Goal: Check status: Check status

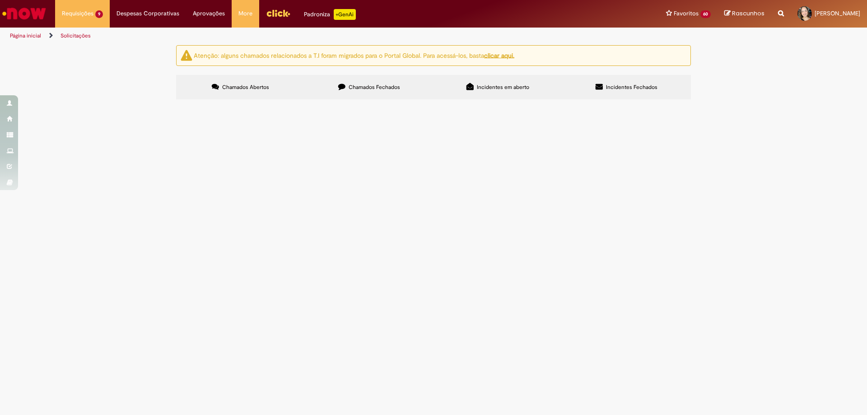
click at [0, 0] on span "Ausências Workday" at bounding box center [0, 0] width 0 height 0
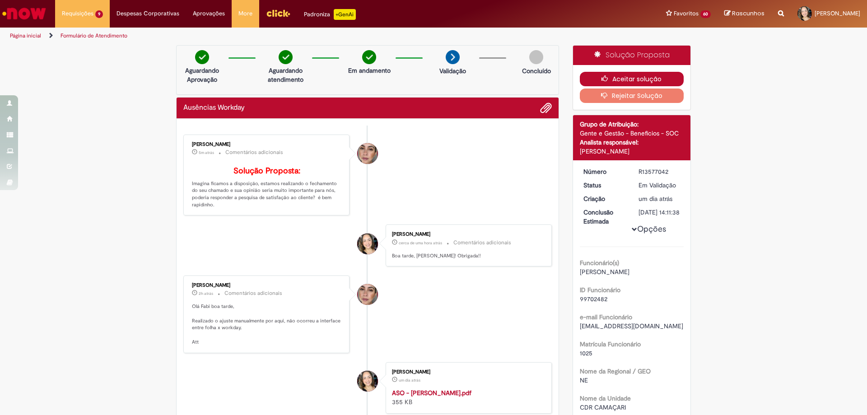
click at [631, 81] on button "Aceitar solução" at bounding box center [631, 79] width 104 height 14
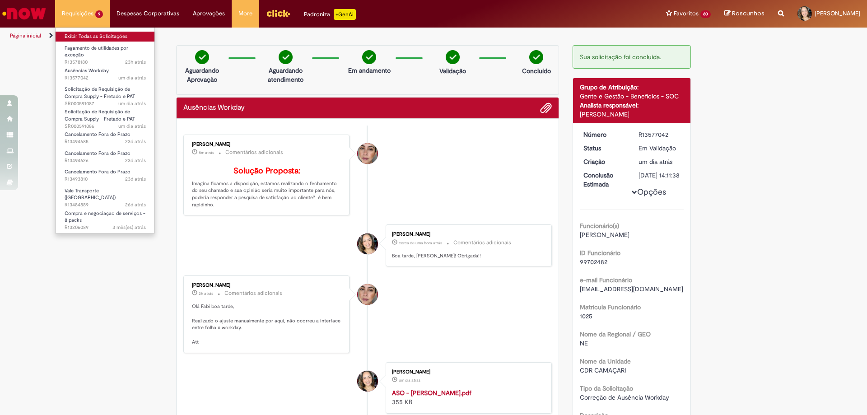
click at [85, 36] on link "Exibir Todas as Solicitações" at bounding box center [105, 37] width 99 height 10
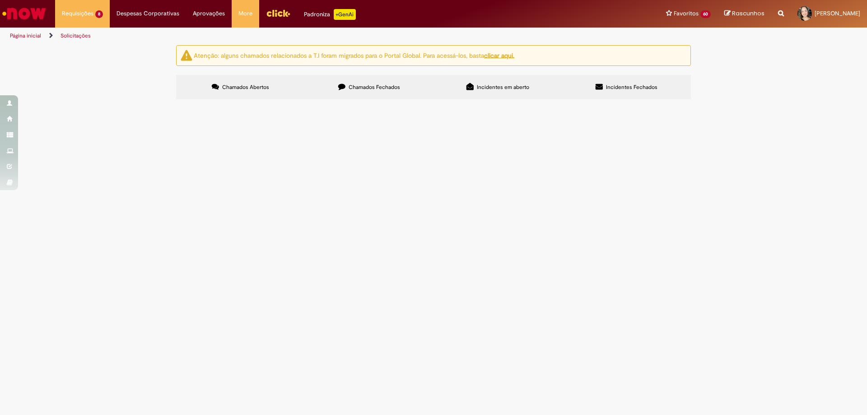
click at [0, 0] on span "Pagamento de utilidades por exceção" at bounding box center [0, 0] width 0 height 0
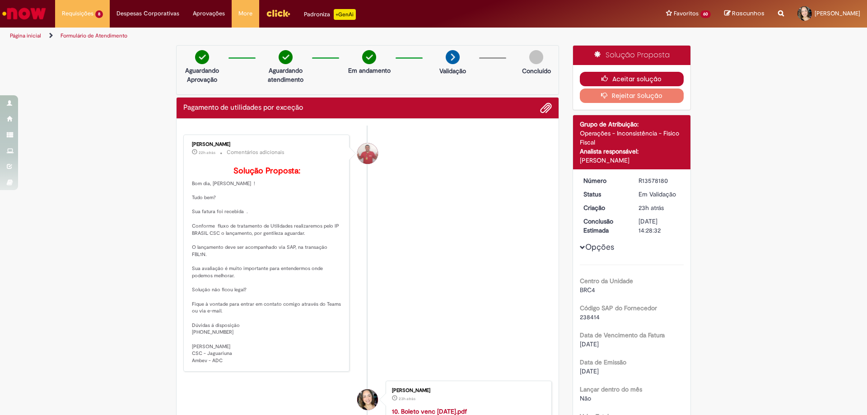
click at [607, 77] on icon "button" at bounding box center [606, 78] width 11 height 6
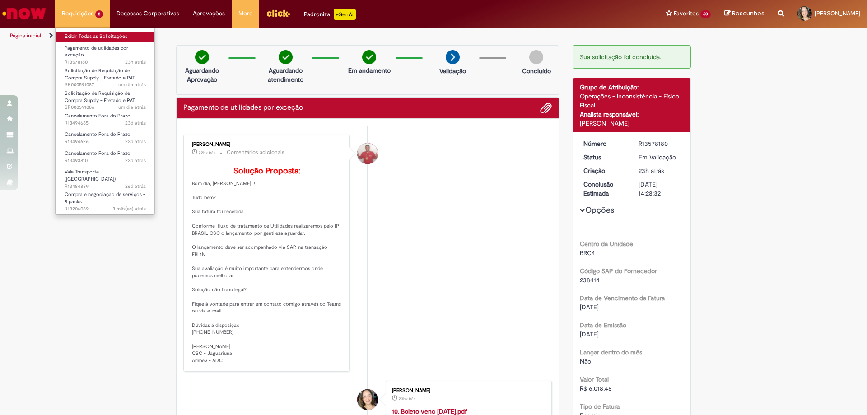
click at [81, 35] on link "Exibir Todas as Solicitações" at bounding box center [105, 37] width 99 height 10
click at [84, 36] on link "Exibir Todas as Solicitações" at bounding box center [105, 37] width 99 height 10
click at [83, 36] on link "Exibir Todas as Solicitações" at bounding box center [105, 37] width 99 height 10
